Goal: Check status: Check status

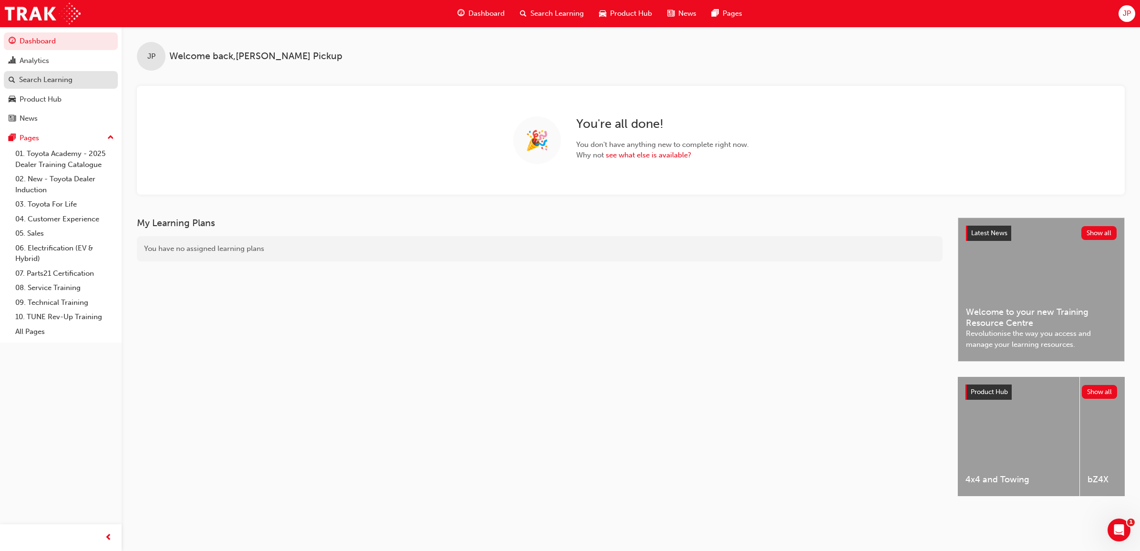
click at [77, 87] on link "Search Learning" at bounding box center [61, 80] width 114 height 18
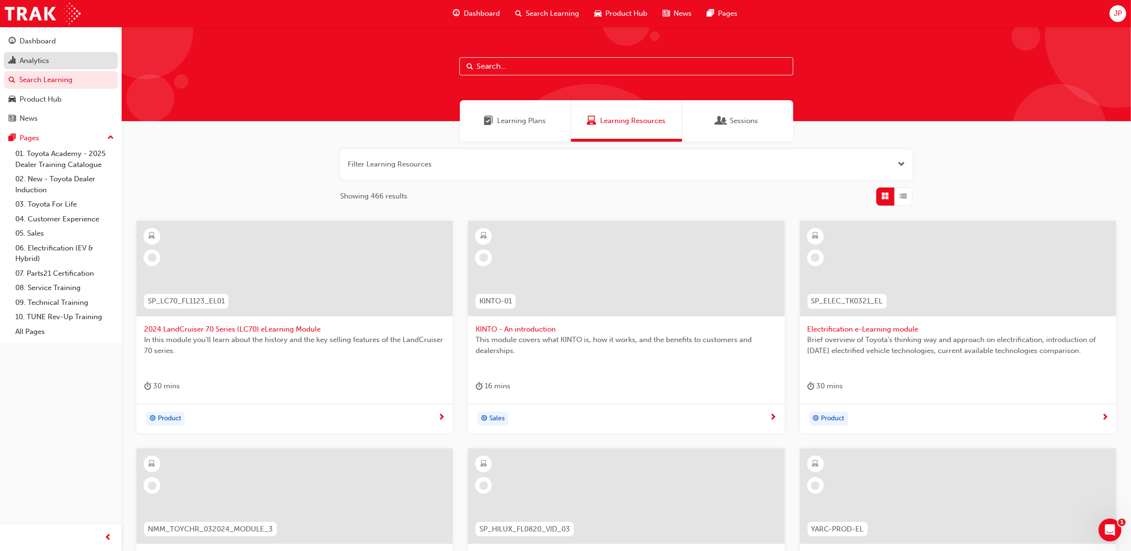
click at [40, 61] on div "Analytics" at bounding box center [35, 60] width 30 height 11
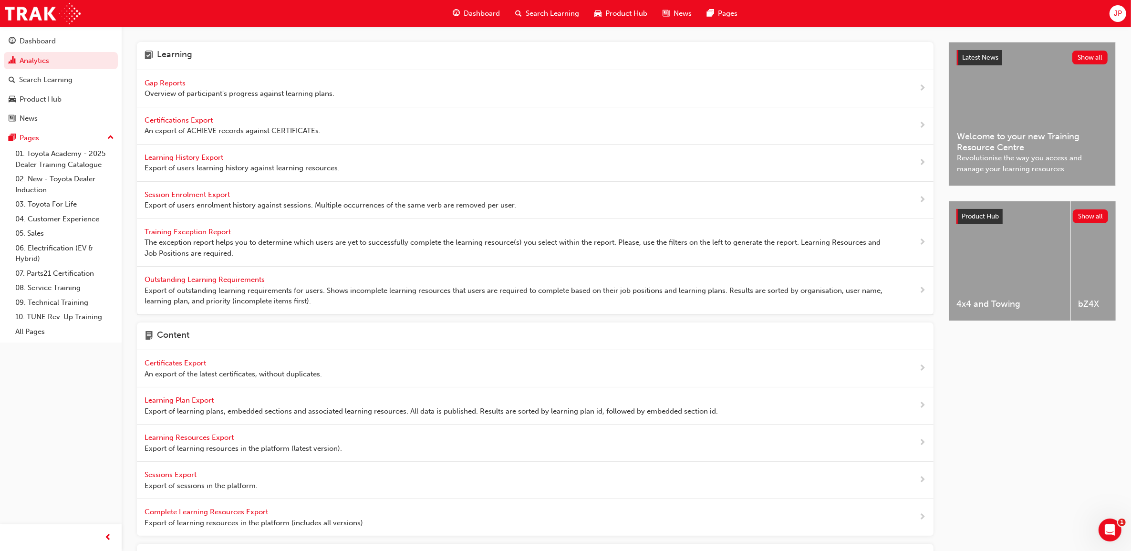
click at [155, 79] on span "Gap Reports" at bounding box center [166, 83] width 43 height 9
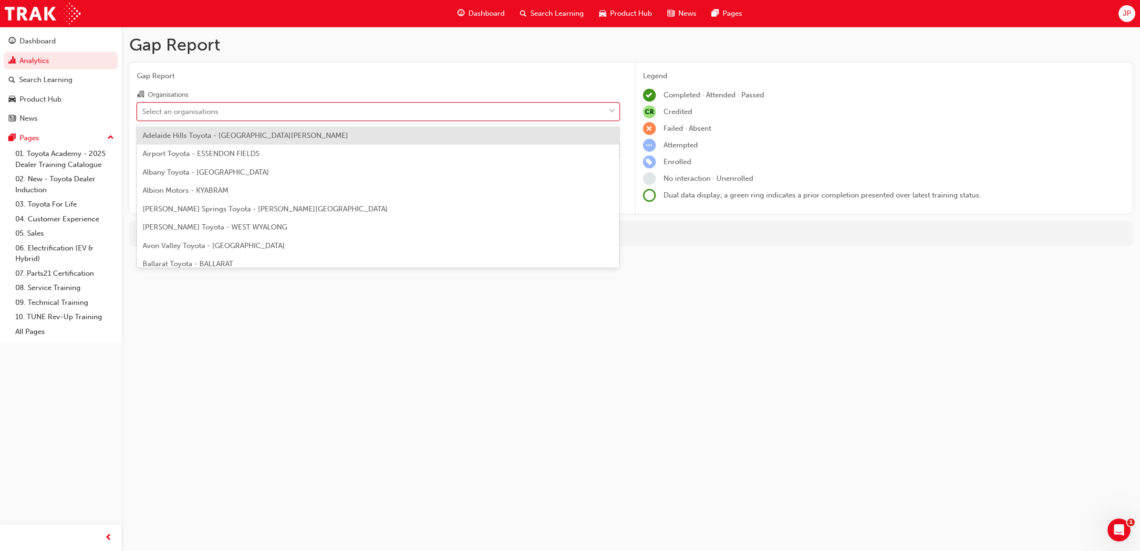
click at [268, 112] on div "Select an organisations" at bounding box center [370, 111] width 467 height 17
click at [143, 112] on input "Organisations option Adelaide Hills Toyota - [GEOGRAPHIC_DATA][PERSON_NAME] foc…" at bounding box center [142, 111] width 1 height 8
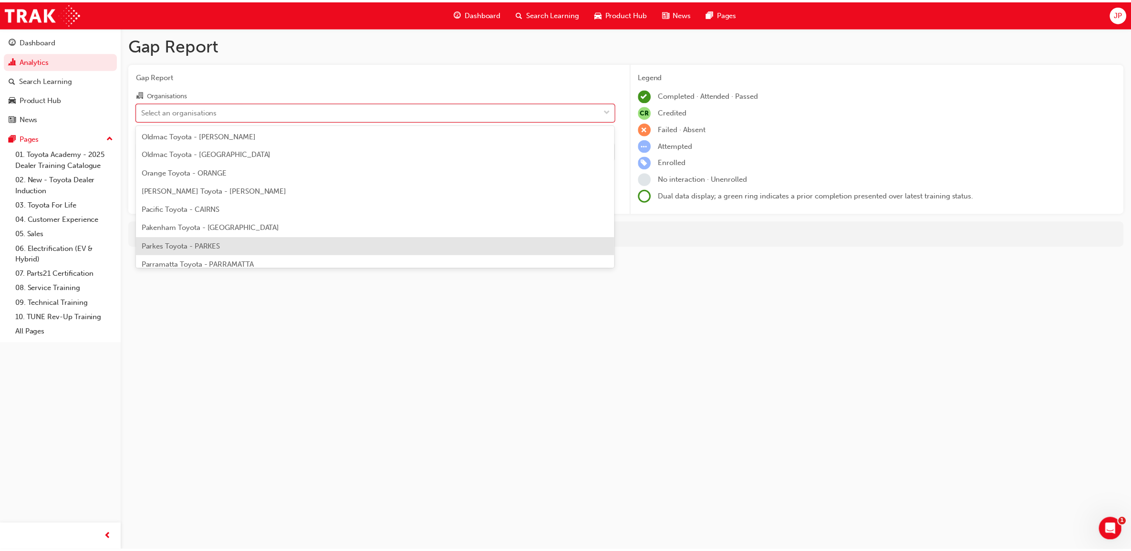
scroll to position [3875, 0]
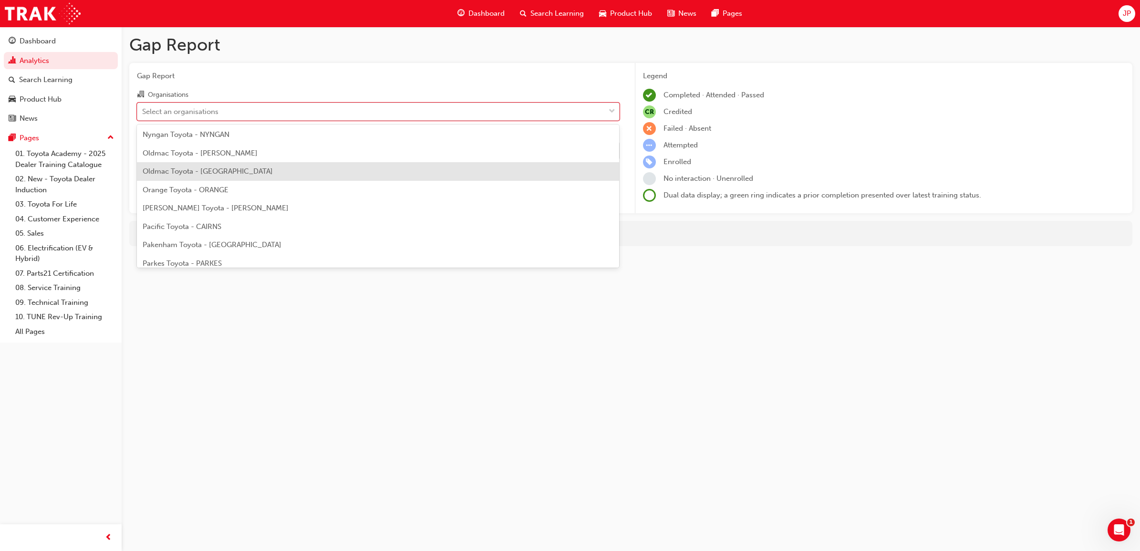
click at [246, 167] on span "Oldmac Toyota - [GEOGRAPHIC_DATA]" at bounding box center [208, 171] width 130 height 9
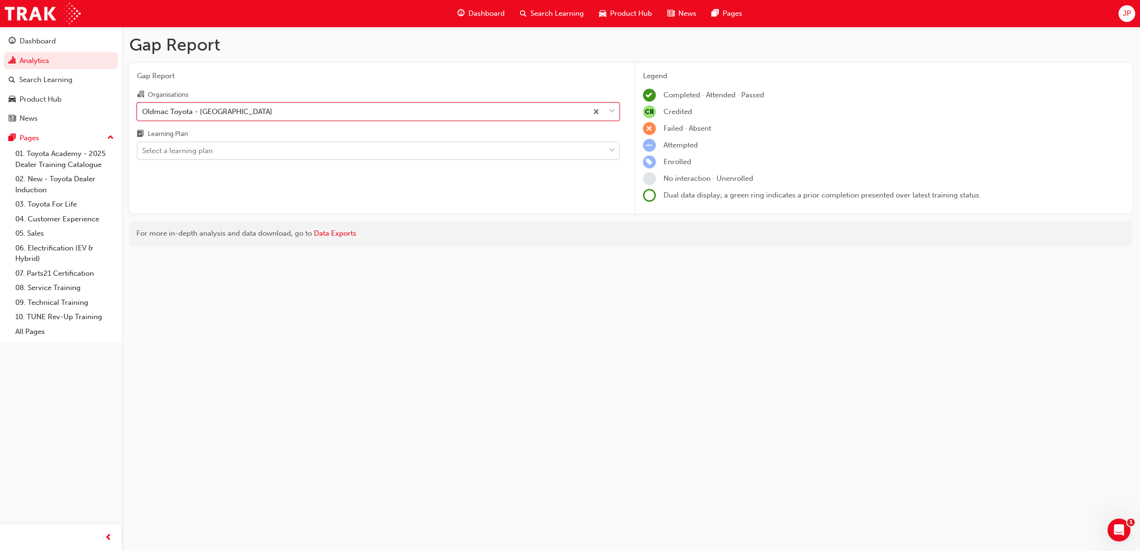
click at [455, 155] on div "Select a learning plan" at bounding box center [370, 151] width 467 height 17
click at [143, 155] on input "Learning Plan Select a learning plan" at bounding box center [142, 150] width 1 height 8
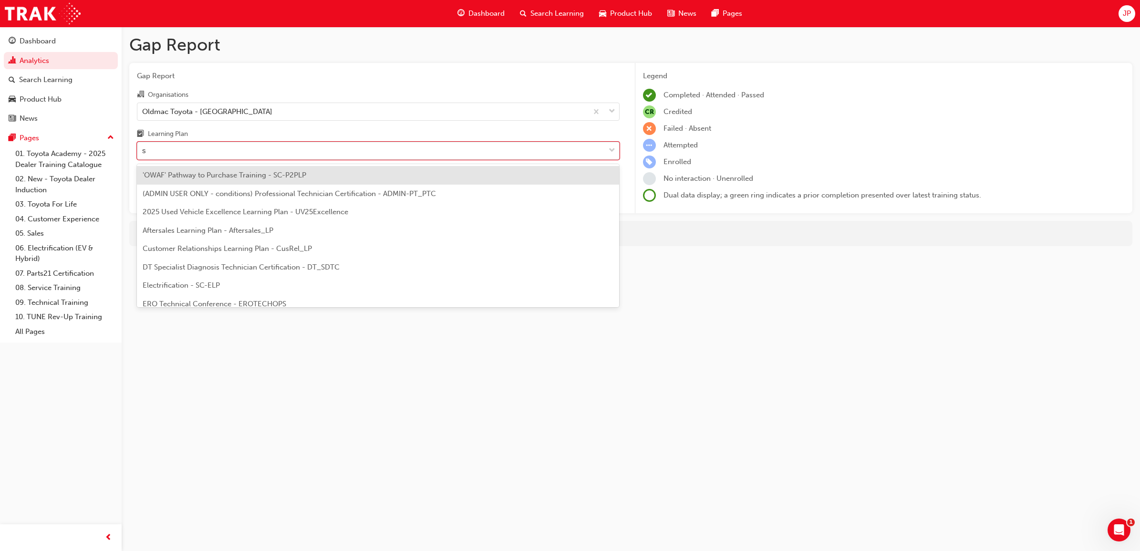
type input "sd"
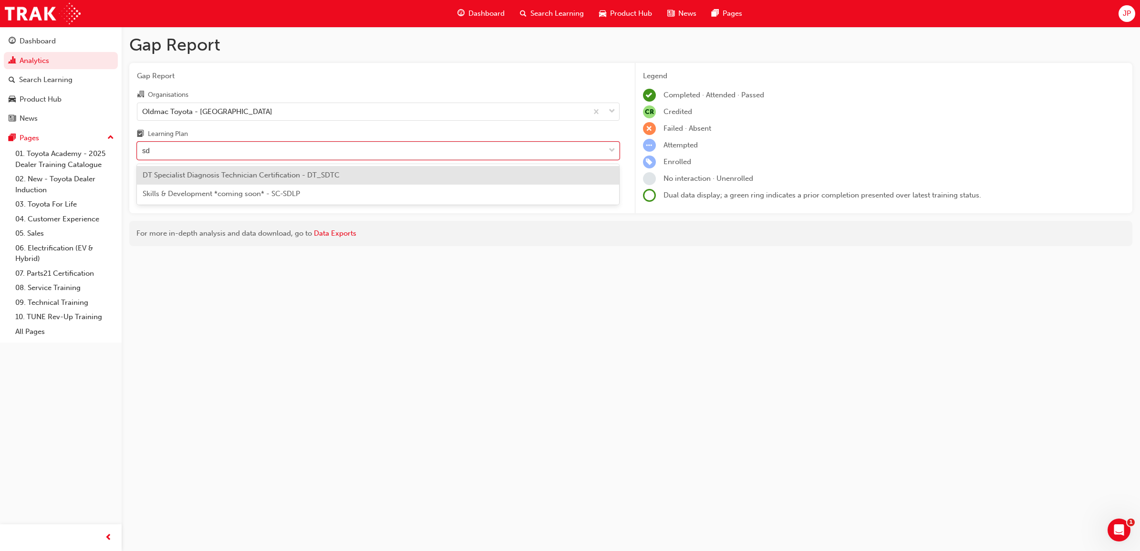
click at [341, 176] on div "DT Specialist Diagnosis Technician Certification - DT_SDTC" at bounding box center [378, 175] width 483 height 19
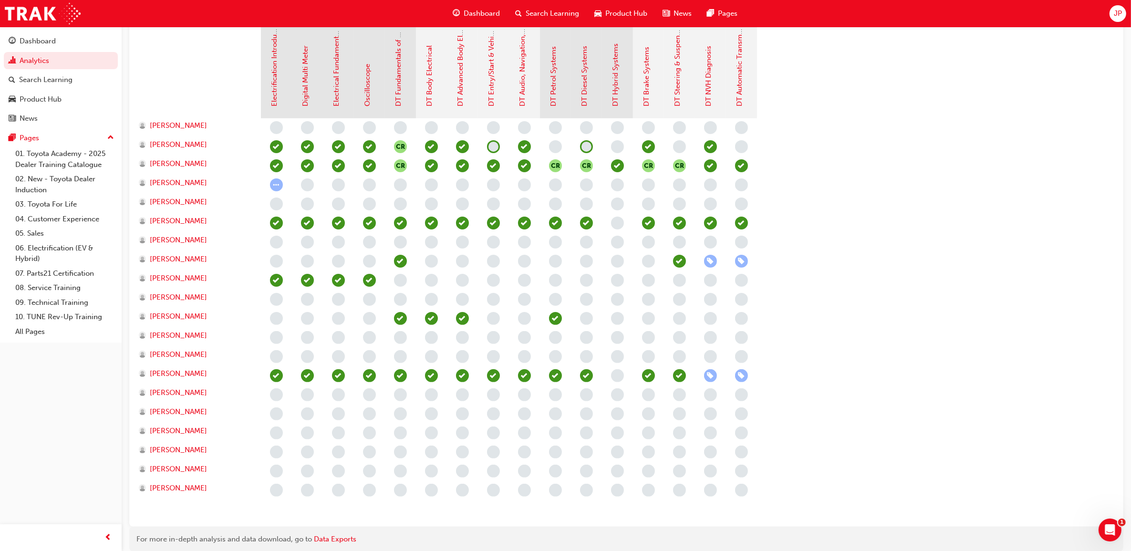
scroll to position [231, 0]
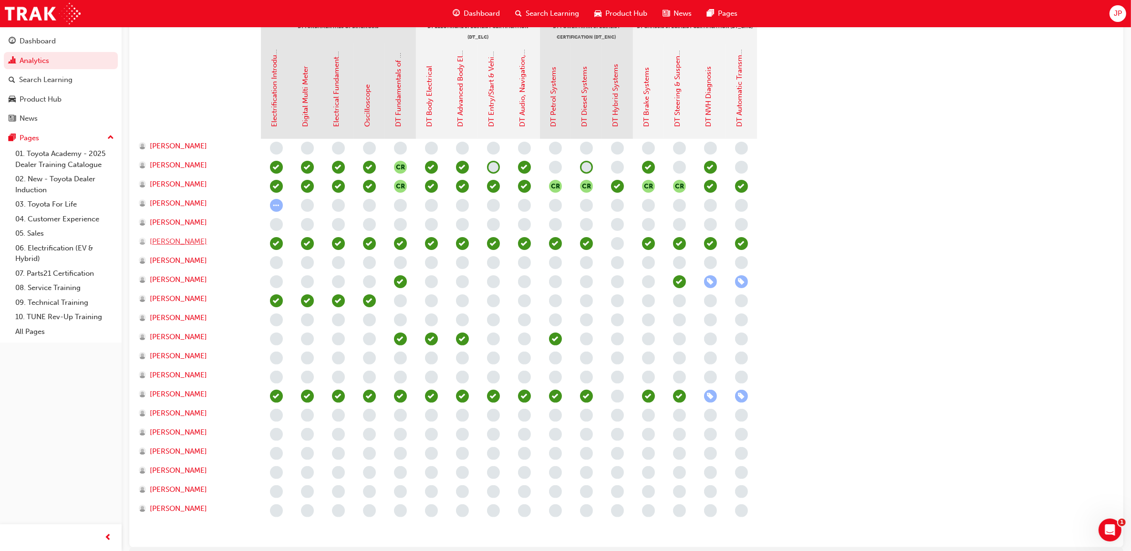
click at [192, 242] on span "[PERSON_NAME]" at bounding box center [178, 241] width 57 height 11
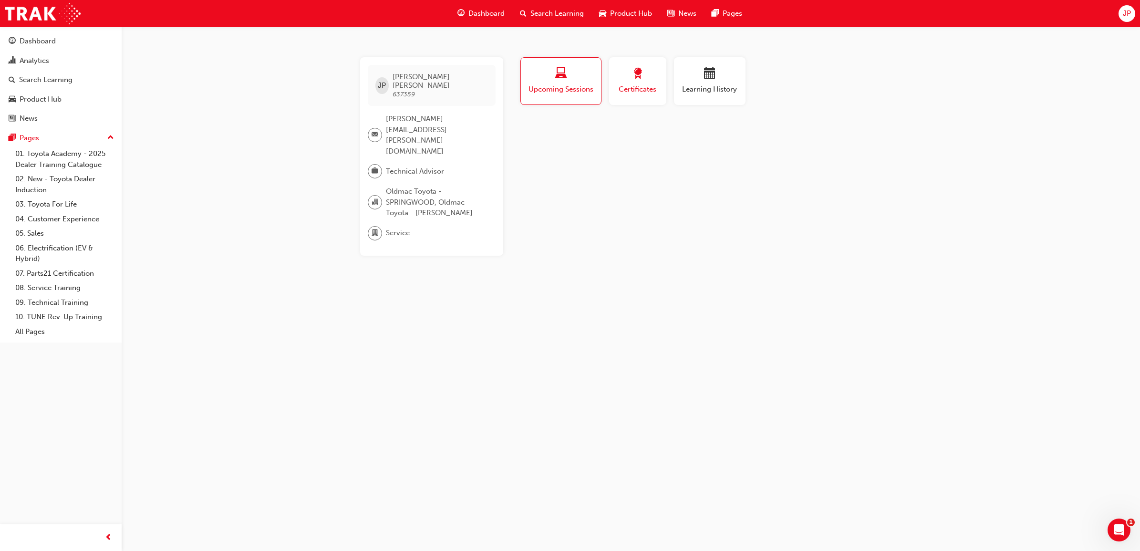
click at [655, 84] on span "Certificates" at bounding box center [637, 89] width 43 height 11
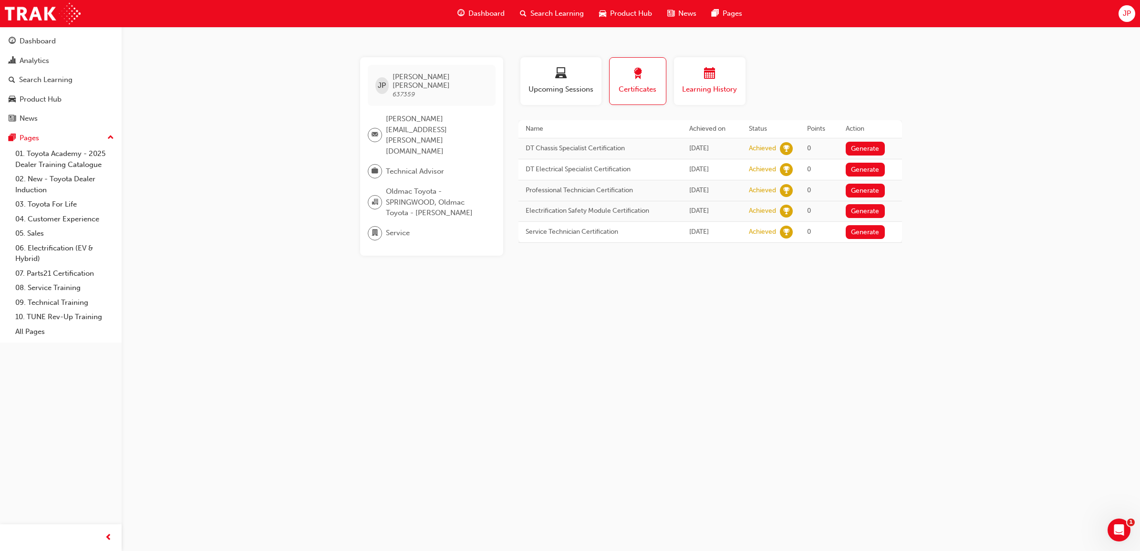
click at [712, 68] on span "calendar-icon" at bounding box center [709, 74] width 11 height 13
